Goal: Transaction & Acquisition: Purchase product/service

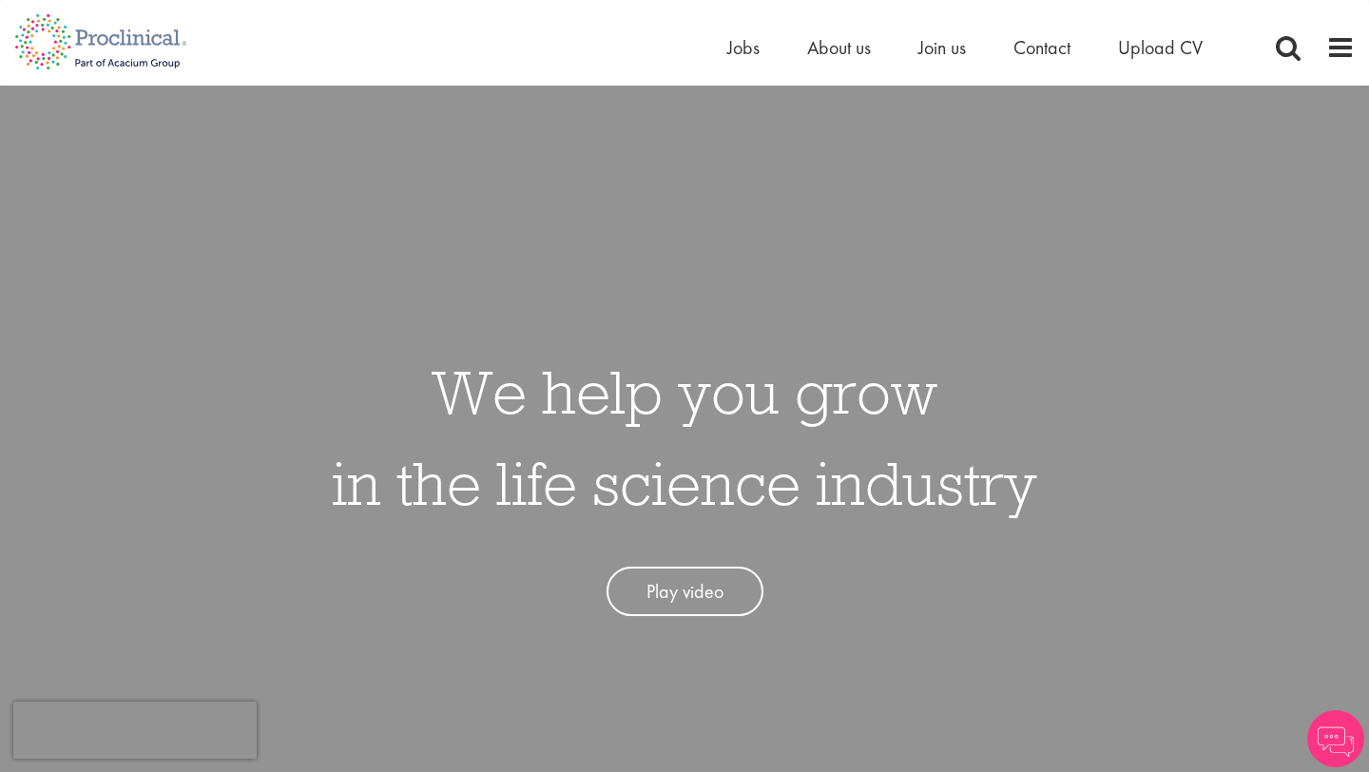
click at [740, 62] on div "Home Jobs About us Join us Contact Upload CV" at bounding box center [988, 52] width 523 height 38
click at [739, 41] on span "Jobs" at bounding box center [743, 47] width 32 height 25
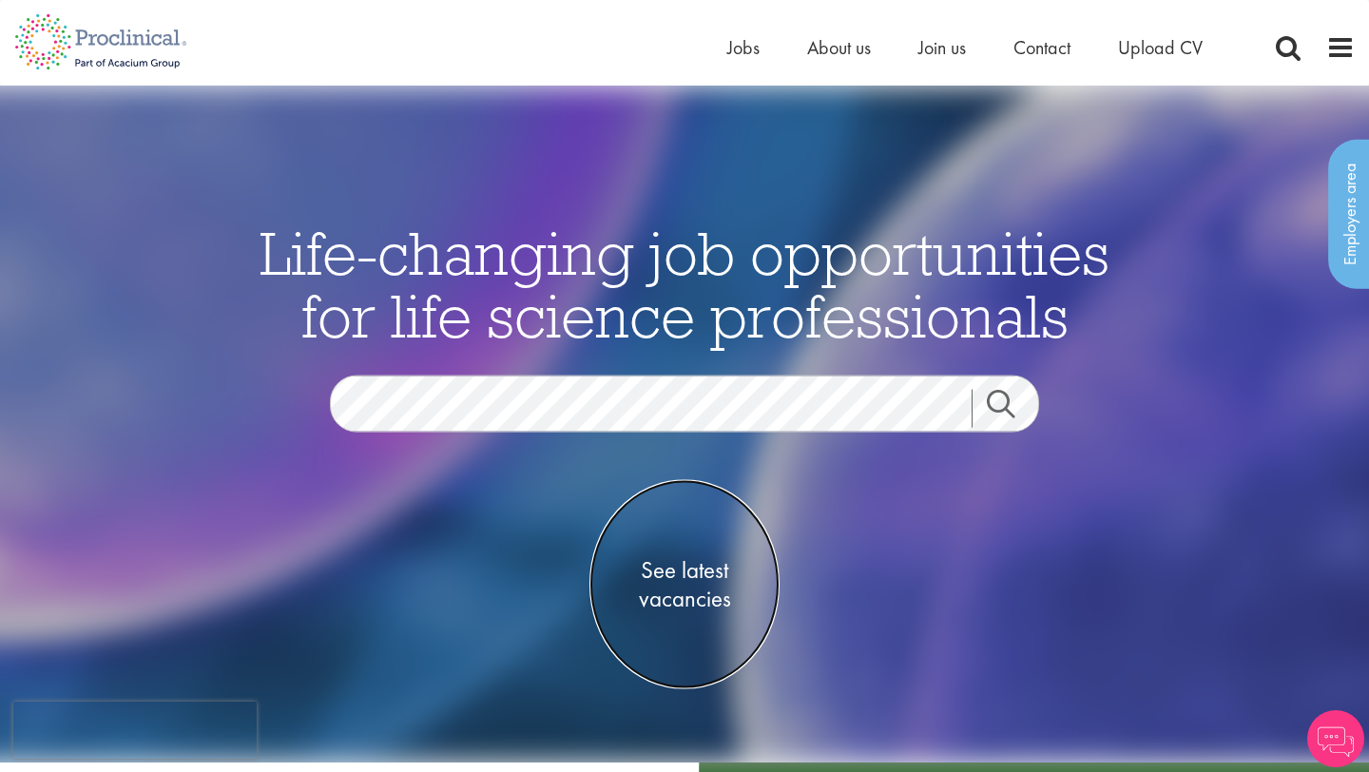
click at [705, 575] on span "See latest vacancies" at bounding box center [684, 583] width 190 height 57
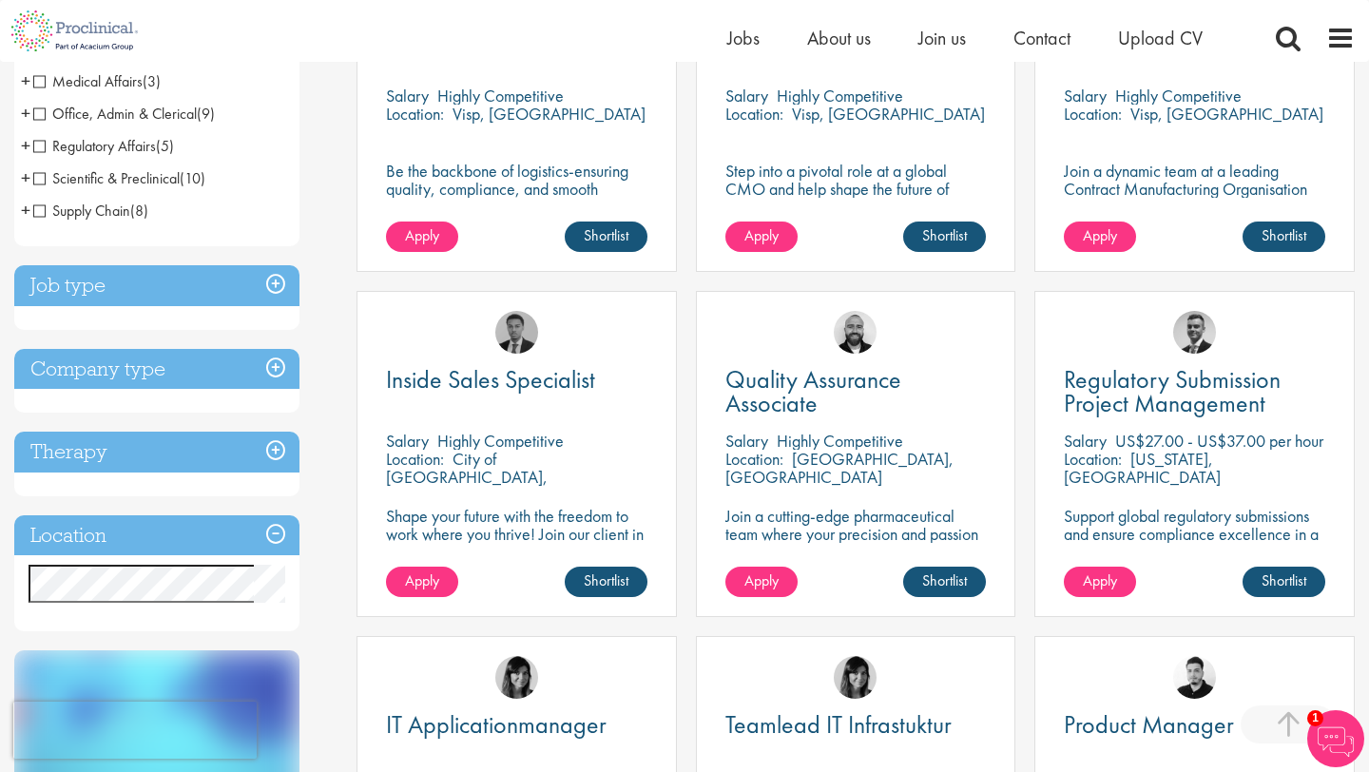
scroll to position [513, 0]
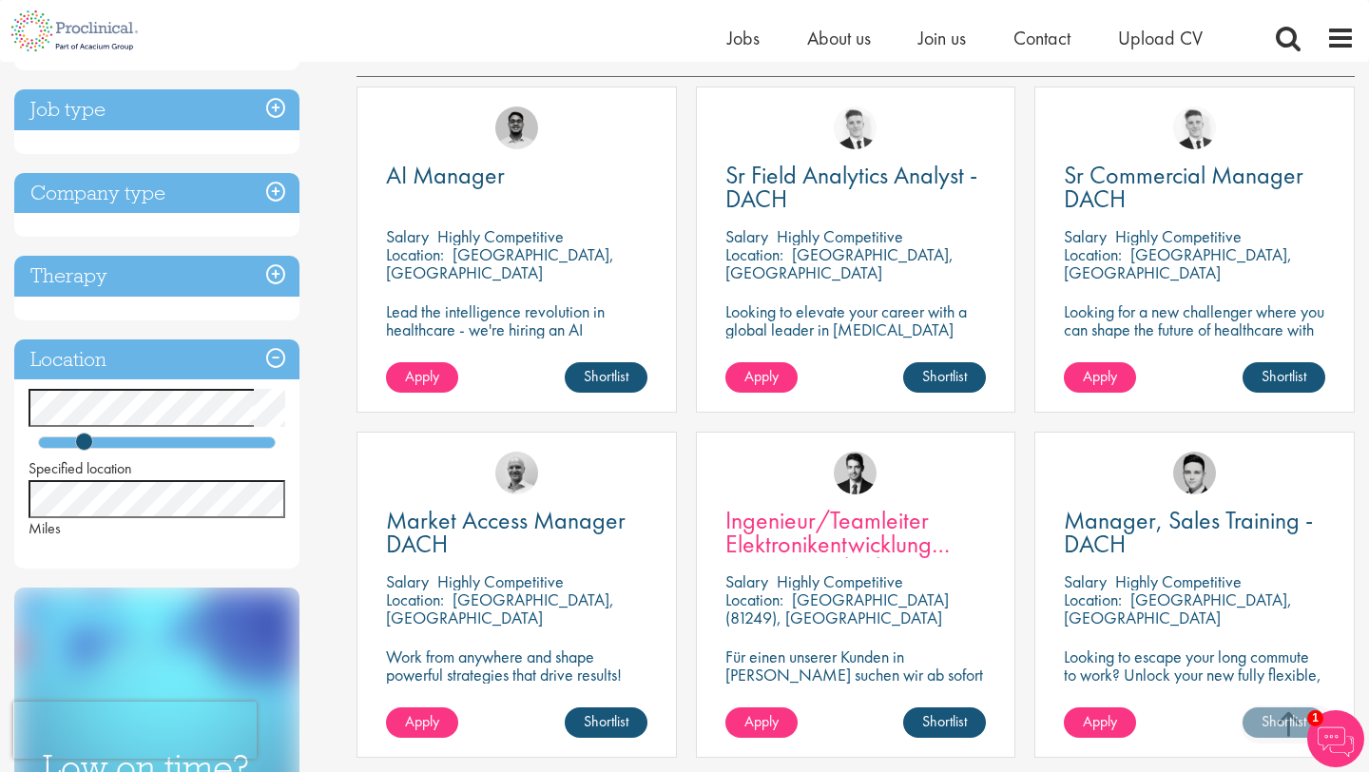
scroll to position [340, 0]
